Goal: Task Accomplishment & Management: Use online tool/utility

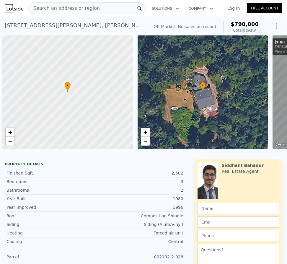
click at [132, 7] on div "Search an address or region" at bounding box center [86, 8] width 117 height 12
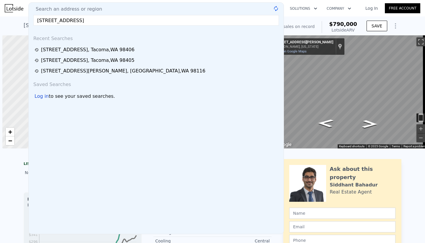
scroll to position [0, 2]
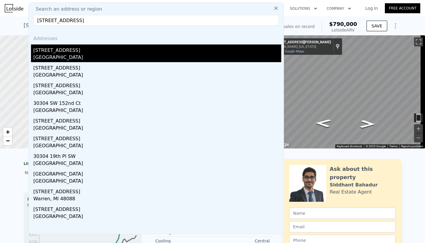
type input "30304 8th ave Sw"
click at [67, 55] on div "Federal Way, WA 98023" at bounding box center [157, 58] width 248 height 8
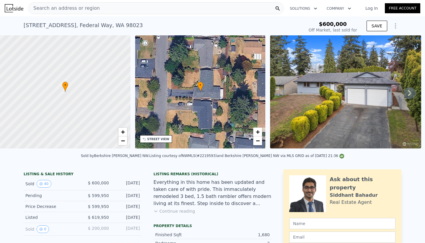
type input "$ 618,000"
type input "-$ 66,508"
click at [139, 9] on div "Search an address or region" at bounding box center [156, 8] width 256 height 12
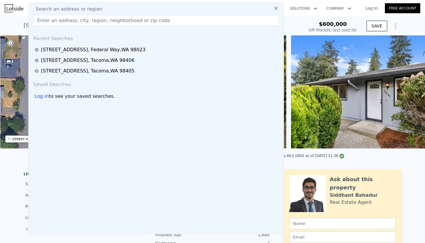
scroll to position [0, 137]
click at [273, 6] on icon at bounding box center [276, 8] width 6 height 6
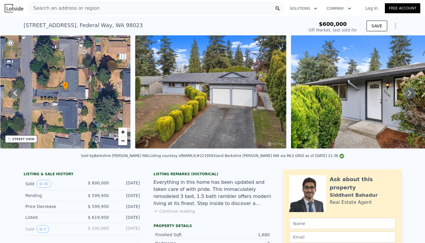
click at [89, 12] on div "Search an address or region" at bounding box center [64, 8] width 71 height 11
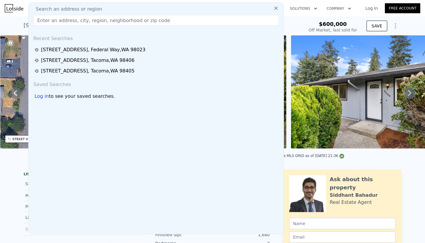
click at [74, 19] on input "text" at bounding box center [155, 20] width 245 height 11
click at [284, 14] on div "Search an address or region Search an address or region Recent Searches 30304 8…" at bounding box center [212, 8] width 415 height 14
